Goal: Navigation & Orientation: Find specific page/section

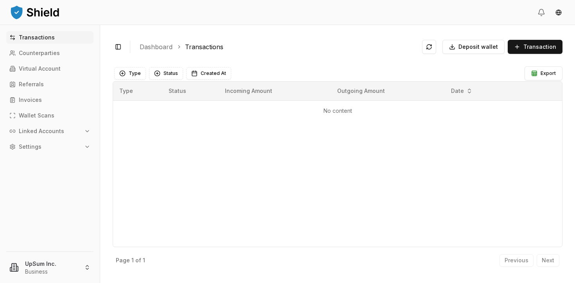
click at [431, 59] on div "Toggle Sidebar Dashboard Transactions Deposit wallet Transaction No content Typ…" at bounding box center [337, 154] width 475 height 258
click at [541, 48] on span "Transaction" at bounding box center [539, 47] width 33 height 8
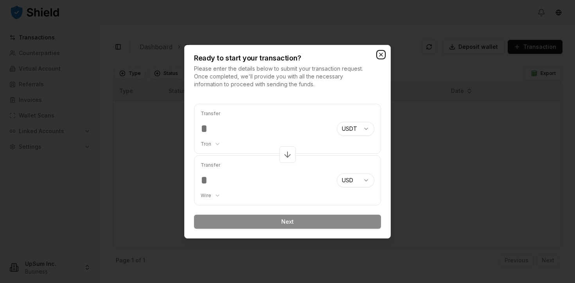
click at [383, 57] on icon "button" at bounding box center [381, 55] width 6 height 6
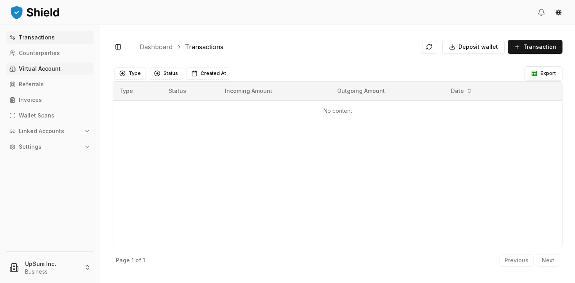
click at [46, 70] on p "Virtual Account" at bounding box center [40, 68] width 42 height 5
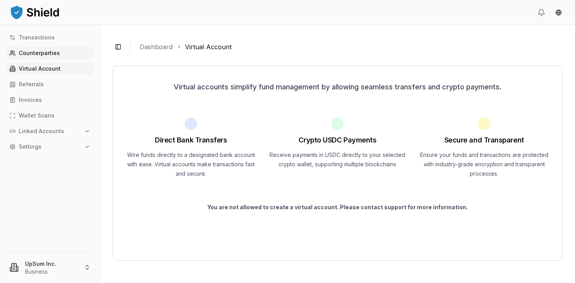
click at [50, 52] on p "Counterparties" at bounding box center [39, 52] width 41 height 5
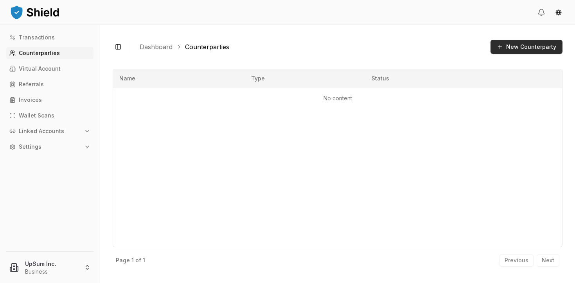
click at [522, 49] on button "New Counterparty" at bounding box center [526, 47] width 72 height 14
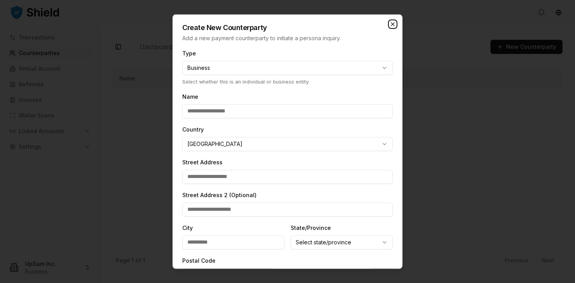
click at [389, 23] on icon "button" at bounding box center [392, 24] width 6 height 6
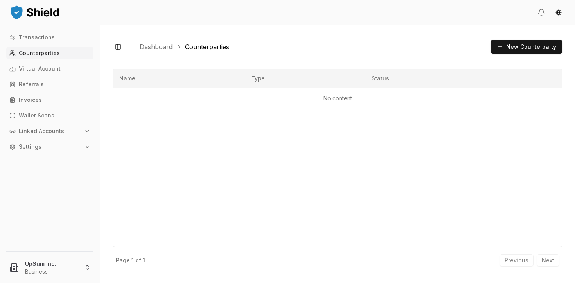
click at [46, 45] on div "Transactions Counterparties Virtual Account Referrals Invoices Wallet Scans Lin…" at bounding box center [50, 136] width 100 height 211
click at [45, 39] on p "Transactions" at bounding box center [37, 37] width 36 height 5
drag, startPoint x: 33, startPoint y: 36, endPoint x: 39, endPoint y: 41, distance: 8.1
click at [33, 36] on p "Transactions" at bounding box center [37, 37] width 36 height 5
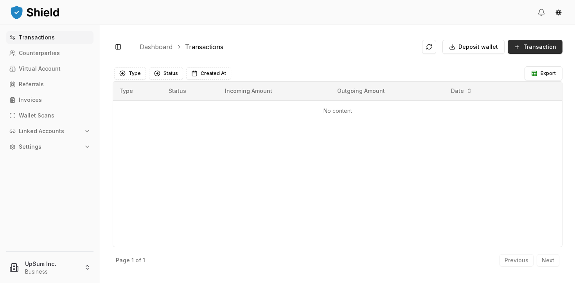
click at [523, 48] on button "Transaction" at bounding box center [534, 47] width 55 height 14
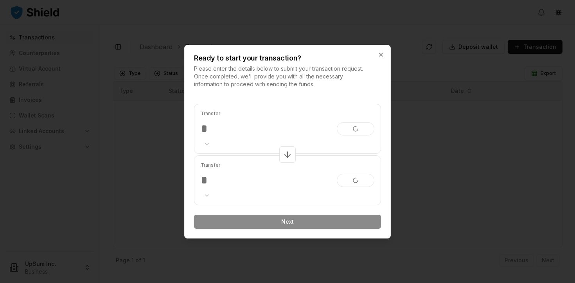
click at [248, 133] on input "number" at bounding box center [266, 129] width 130 height 14
click at [380, 56] on icon "button" at bounding box center [381, 55] width 6 height 6
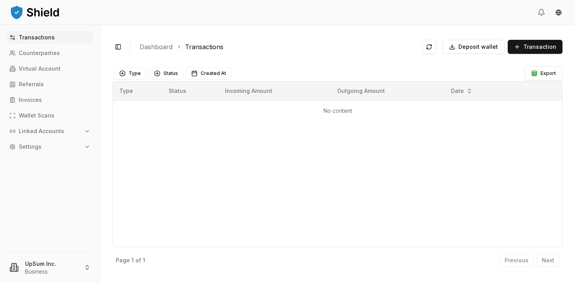
click at [157, 46] on link "Dashboard" at bounding box center [156, 46] width 33 height 9
click at [43, 263] on html "Transactions Counterparties Virtual Account Referrals Invoices Wallet Scans Lin…" at bounding box center [287, 141] width 575 height 283
click at [38, 214] on div "UpSum Inc." at bounding box center [50, 213] width 90 height 13
click at [48, 267] on html "Transactions Counterparties Virtual Account Referrals Invoices Wallet Scans Lin…" at bounding box center [287, 141] width 575 height 283
click at [148, 158] on html "Transactions Counterparties Virtual Account Referrals Invoices Wallet Scans Lin…" at bounding box center [287, 141] width 575 height 283
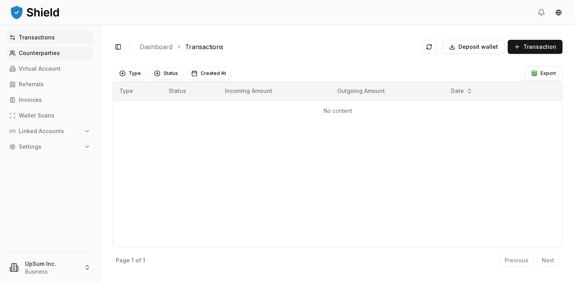
click at [43, 52] on p "Counterparties" at bounding box center [39, 52] width 41 height 5
click at [29, 37] on p "Transactions" at bounding box center [37, 37] width 36 height 5
click at [35, 54] on p "Counterparties" at bounding box center [39, 52] width 41 height 5
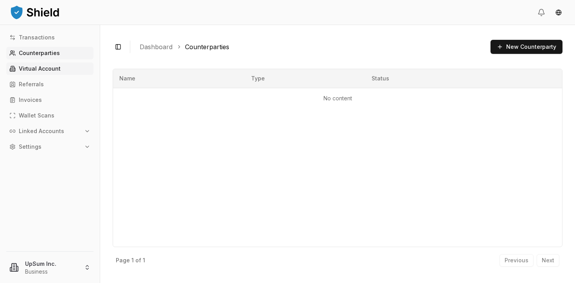
click at [48, 68] on p "Virtual Account" at bounding box center [40, 68] width 42 height 5
click at [35, 82] on p "Referrals" at bounding box center [31, 84] width 25 height 5
click at [33, 103] on link "Invoices" at bounding box center [49, 100] width 87 height 13
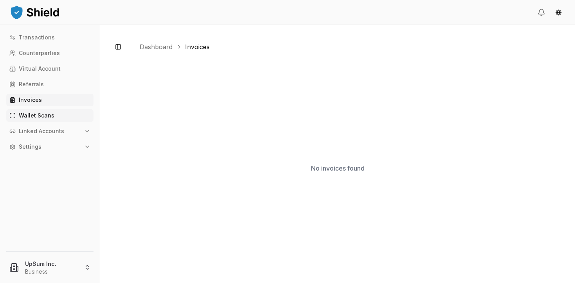
click at [47, 118] on p "Wallet Scans" at bounding box center [37, 115] width 36 height 5
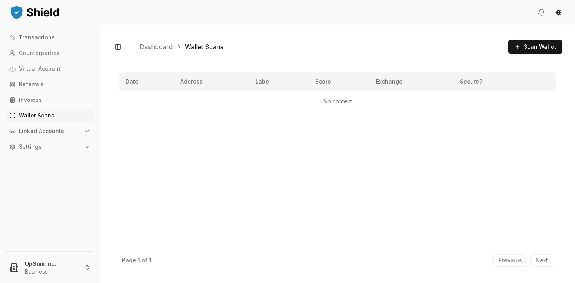
click at [85, 131] on icon "button" at bounding box center [87, 131] width 6 height 6
click at [65, 161] on link "Bank Accounts" at bounding box center [50, 158] width 68 height 13
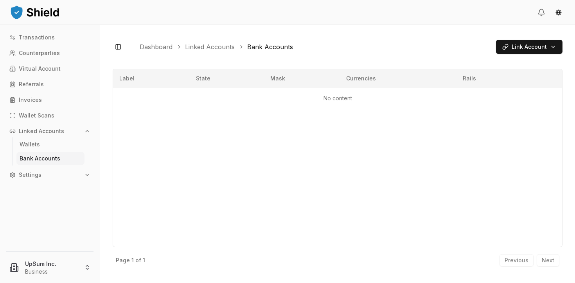
click at [77, 176] on button "Settings" at bounding box center [49, 175] width 87 height 13
click at [37, 190] on p "Account" at bounding box center [31, 188] width 22 height 5
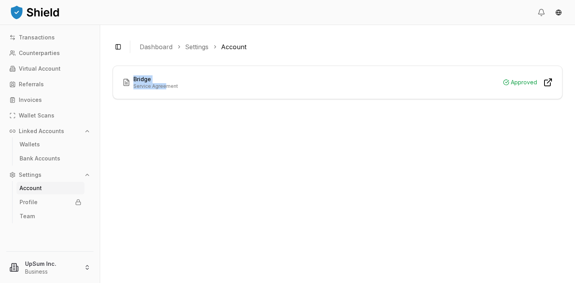
drag, startPoint x: 134, startPoint y: 78, endPoint x: 173, endPoint y: 88, distance: 40.3
click at [166, 86] on div "Bridge Service Agreement" at bounding box center [155, 82] width 45 height 14
click at [174, 88] on p "Service Agreement" at bounding box center [155, 86] width 45 height 6
drag, startPoint x: 192, startPoint y: 46, endPoint x: 161, endPoint y: 77, distance: 44.5
click at [192, 46] on link "Settings" at bounding box center [196, 46] width 23 height 9
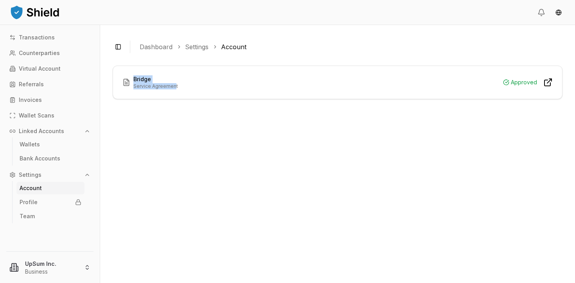
drag, startPoint x: 133, startPoint y: 79, endPoint x: 174, endPoint y: 86, distance: 40.8
click at [174, 86] on div "Bridge Service Agreement" at bounding box center [155, 82] width 45 height 14
click at [181, 87] on div "Bridge Service Agreement Approved" at bounding box center [337, 82] width 430 height 14
click at [59, 269] on html "Transactions Counterparties Virtual Account Referrals Invoices Wallet Scans Lin…" at bounding box center [287, 141] width 575 height 283
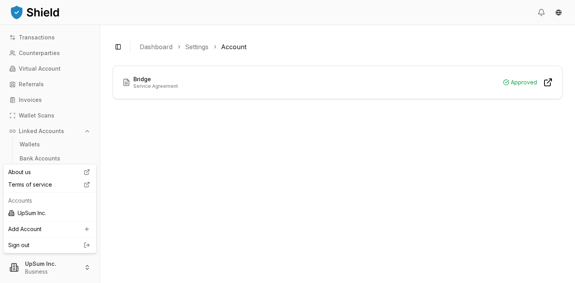
click at [172, 197] on html "Transactions Counterparties Virtual Account Referrals Invoices Wallet Scans Lin…" at bounding box center [287, 141] width 575 height 283
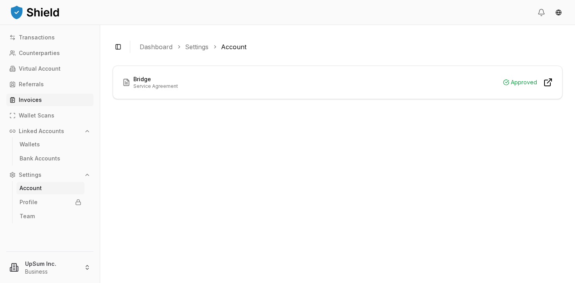
click at [45, 97] on link "Invoices" at bounding box center [49, 100] width 87 height 13
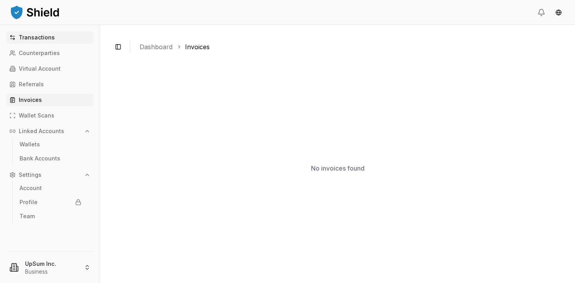
click at [31, 37] on p "Transactions" at bounding box center [37, 37] width 36 height 5
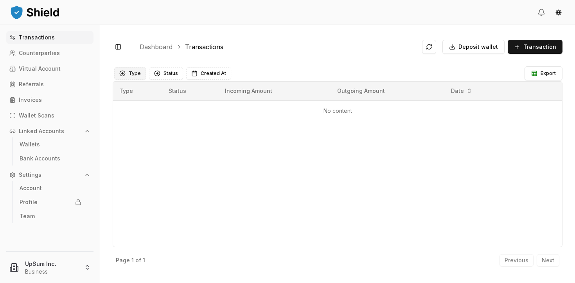
click at [129, 73] on button "Type" at bounding box center [130, 73] width 32 height 13
drag, startPoint x: 163, startPoint y: 156, endPoint x: 162, endPoint y: 122, distance: 34.0
click at [163, 156] on div "Type Status Incoming Amount Outgoing Amount Date No content" at bounding box center [338, 164] width 450 height 166
click at [159, 73] on button "Status" at bounding box center [166, 73] width 34 height 13
click at [233, 58] on div "Toggle Sidebar Dashboard Transactions Deposit wallet Transaction No content Typ…" at bounding box center [337, 154] width 475 height 258
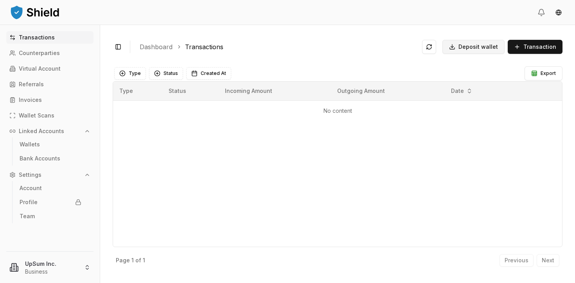
click at [462, 47] on span "Deposit wallet" at bounding box center [477, 47] width 39 height 8
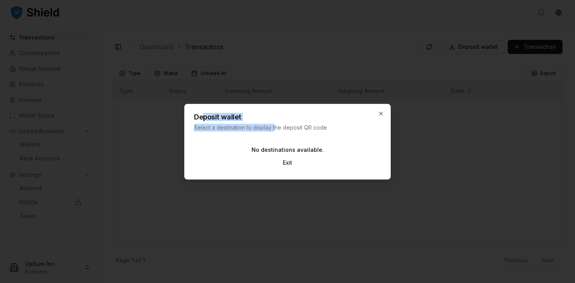
drag, startPoint x: 204, startPoint y: 117, endPoint x: 290, endPoint y: 131, distance: 88.0
click at [274, 129] on div "Deposit wallet Select a destination to display the deposit QR code" at bounding box center [288, 117] width 206 height 27
click at [290, 131] on p "Select a destination to display the deposit QR code" at bounding box center [279, 128] width 171 height 8
drag, startPoint x: 288, startPoint y: 164, endPoint x: 310, endPoint y: 149, distance: 27.1
click at [287, 164] on button "Exit" at bounding box center [287, 163] width 22 height 14
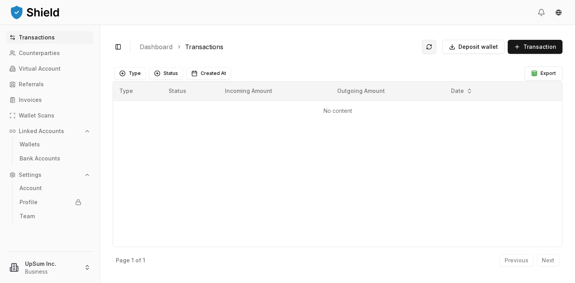
click at [435, 43] on button at bounding box center [429, 47] width 14 height 14
click at [562, 11] on html "Transactions Counterparties Virtual Account Referrals Invoices Wallet Scans Lin…" at bounding box center [287, 141] width 575 height 283
click at [367, 41] on html "Transactions Counterparties Virtual Account Referrals Invoices Wallet Scans Lin…" at bounding box center [287, 141] width 575 height 283
click at [32, 13] on img at bounding box center [34, 12] width 51 height 16
click at [41, 13] on img at bounding box center [34, 12] width 51 height 16
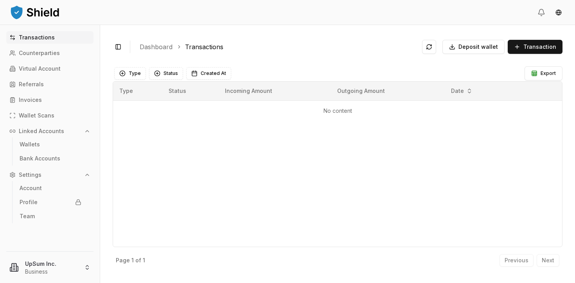
click at [23, 12] on img at bounding box center [34, 12] width 51 height 16
click at [16, 13] on img at bounding box center [34, 12] width 51 height 16
click at [31, 146] on p "Wallets" at bounding box center [30, 144] width 20 height 5
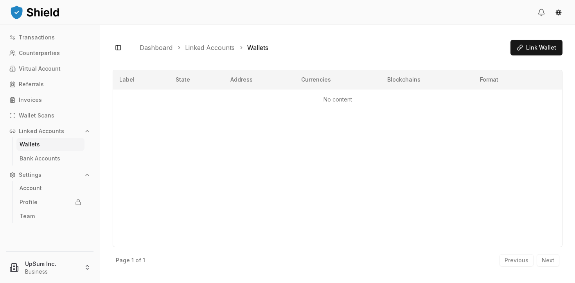
click at [74, 131] on button "Linked Accounts" at bounding box center [49, 131] width 87 height 13
click at [48, 114] on p "Wallet Scans" at bounding box center [37, 115] width 36 height 5
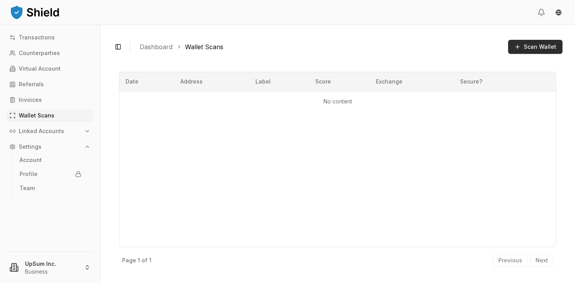
click at [532, 47] on span "Scan Wallet" at bounding box center [539, 47] width 32 height 8
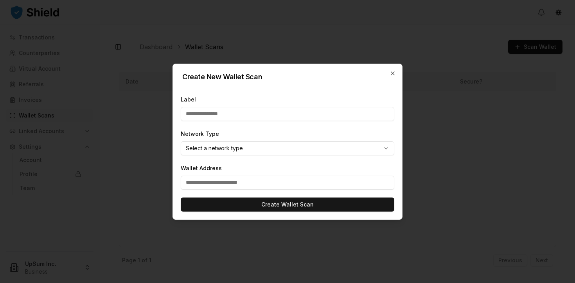
click at [256, 147] on body "Transactions Counterparties Virtual Account Referrals Invoices Wallet Scans Lin…" at bounding box center [287, 141] width 575 height 283
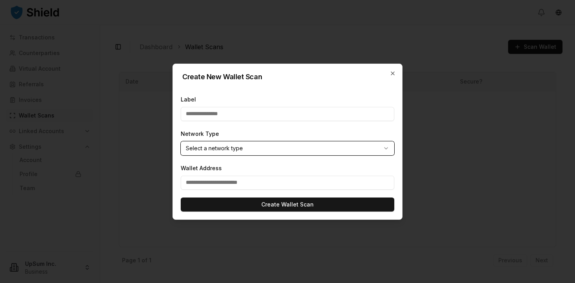
click at [287, 133] on body "Transactions Counterparties Virtual Account Referrals Invoices Wallet Scans Lin…" at bounding box center [287, 141] width 575 height 283
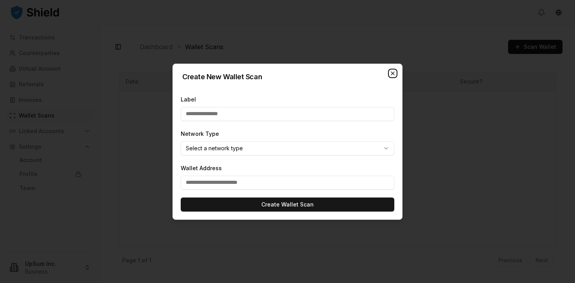
click at [392, 72] on icon "button" at bounding box center [392, 73] width 3 height 3
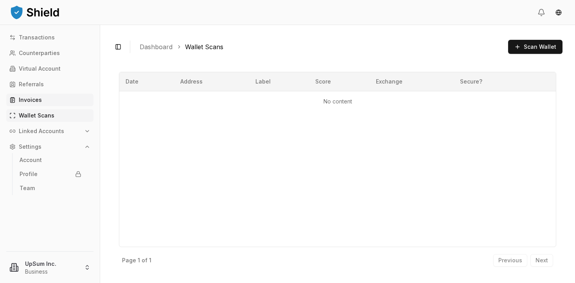
click at [32, 100] on p "Invoices" at bounding box center [30, 99] width 23 height 5
click at [38, 83] on p "Referrals" at bounding box center [31, 84] width 25 height 5
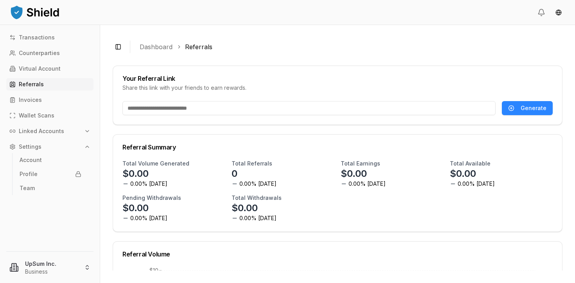
click at [160, 106] on input "text" at bounding box center [308, 108] width 373 height 14
click at [206, 88] on div "Share this link with your friends to earn rewards." at bounding box center [337, 88] width 430 height 8
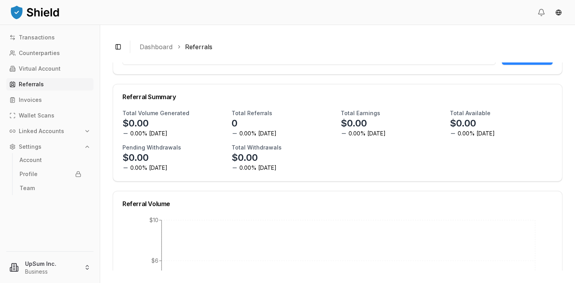
scroll to position [53, 0]
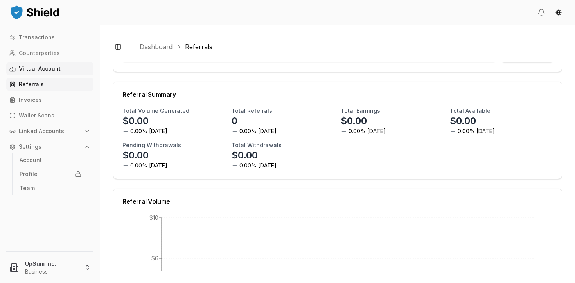
click at [45, 69] on p "Virtual Account" at bounding box center [40, 68] width 42 height 5
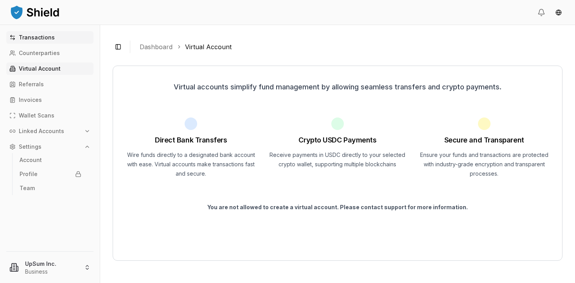
click at [33, 38] on p "Transactions" at bounding box center [37, 37] width 36 height 5
